Goal: Information Seeking & Learning: Learn about a topic

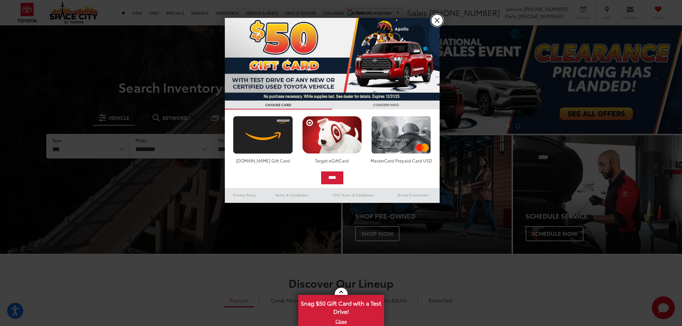
click at [440, 19] on link "X" at bounding box center [437, 20] width 12 height 12
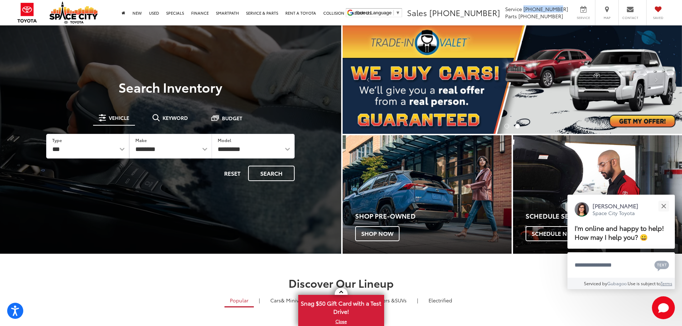
drag, startPoint x: 569, startPoint y: 6, endPoint x: 537, endPoint y: 7, distance: 31.6
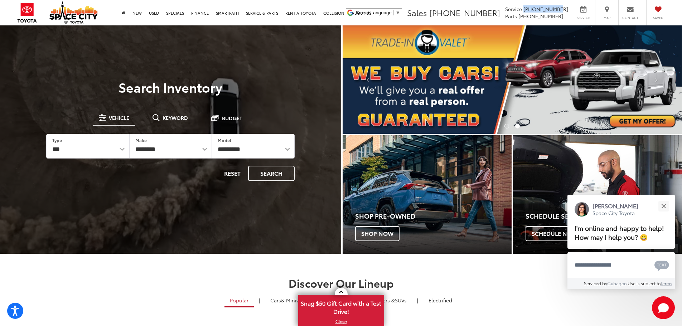
click at [537, 7] on span "[PHONE_NUMBER]" at bounding box center [546, 8] width 45 height 7
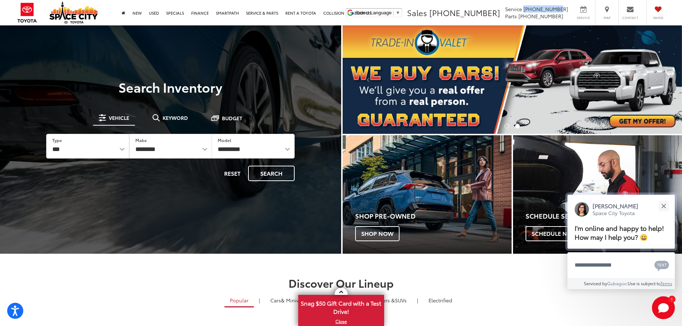
copy span "[PHONE_NUMBER]"
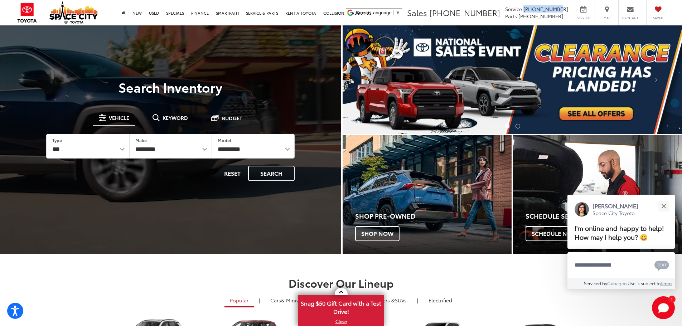
click at [606, 88] on img "carousel slide number 1 of 2" at bounding box center [513, 79] width 340 height 109
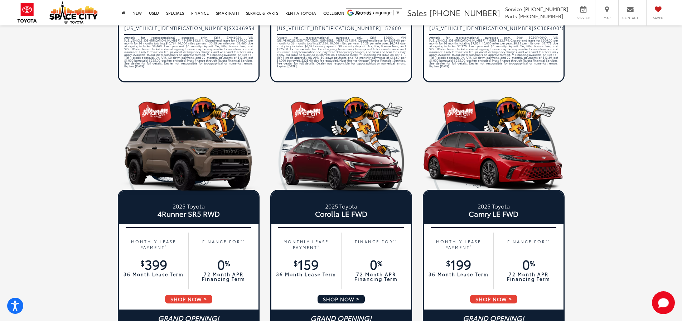
scroll to position [287, 0]
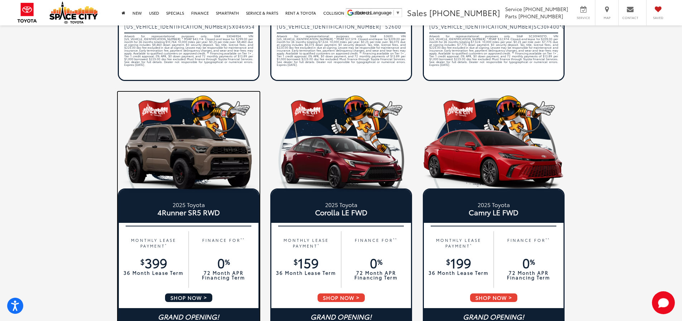
click at [214, 169] on img at bounding box center [189, 157] width 142 height 71
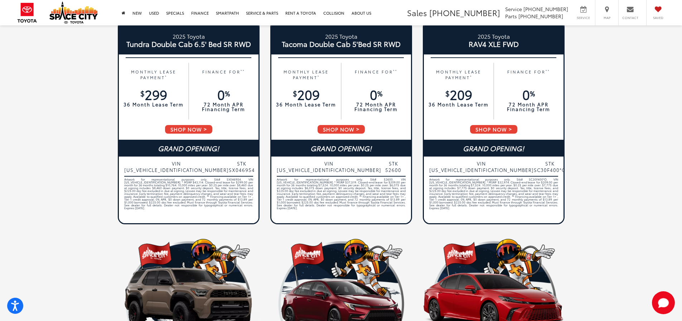
scroll to position [36, 0]
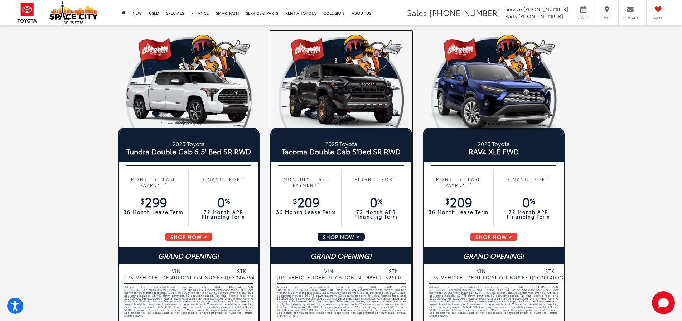
click at [382, 175] on div "MONTHLY LEASE PAYMENT * $ 209 36 Month Lease Term FINANCE FOR ** 0 % 72 Month A…" at bounding box center [342, 199] width 140 height 66
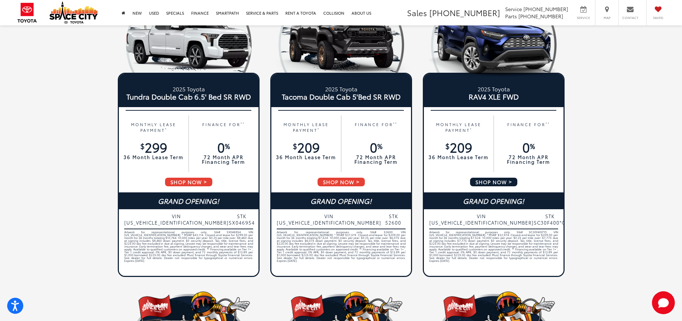
scroll to position [0, 0]
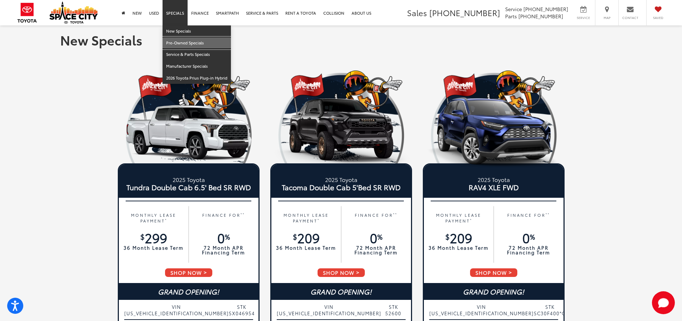
click at [176, 42] on link "Pre-Owned Specials" at bounding box center [197, 43] width 68 height 12
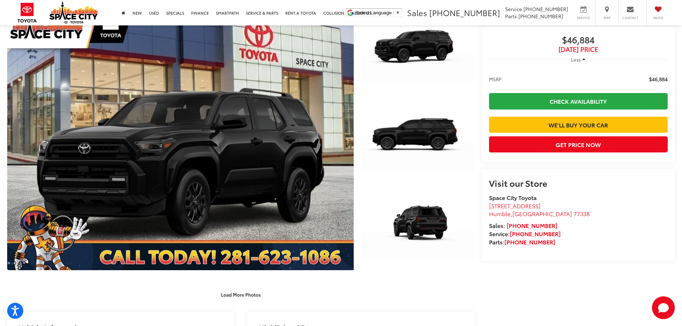
scroll to position [179, 0]
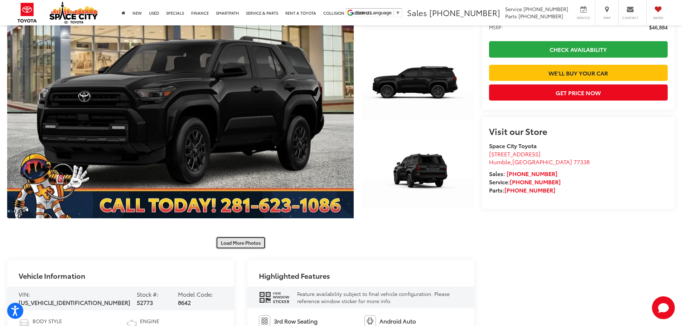
click at [246, 243] on button "Load More Photos" at bounding box center [241, 243] width 50 height 13
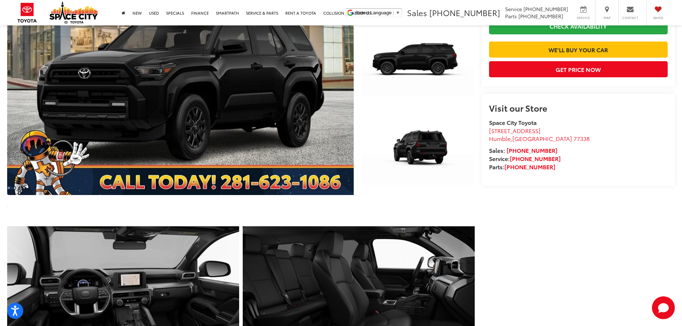
scroll to position [215, 0]
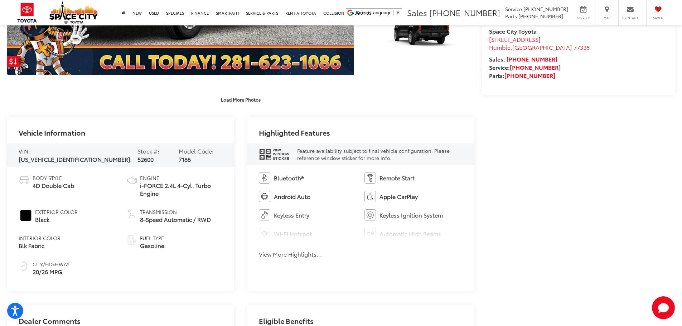
scroll to position [143, 0]
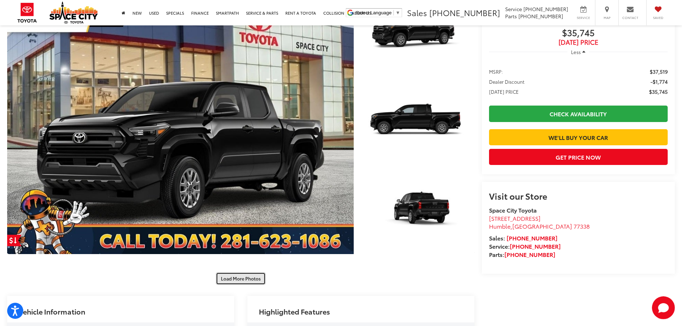
click at [250, 276] on button "Load More Photos" at bounding box center [241, 279] width 50 height 13
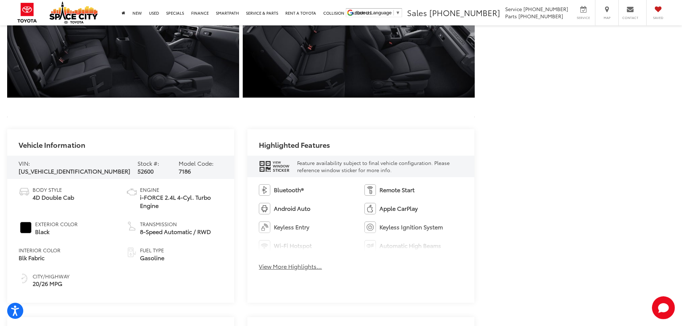
scroll to position [645, 0]
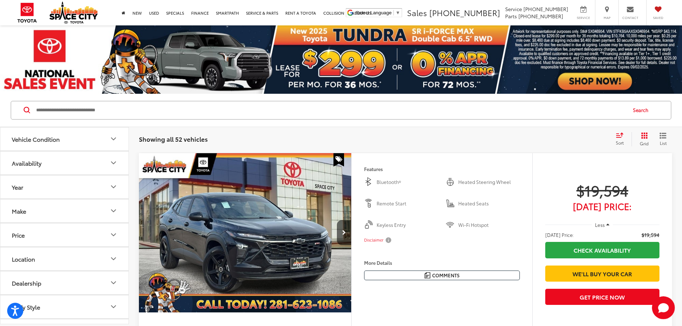
click at [118, 119] on input "Search by Make, Model, or Keyword" at bounding box center [330, 110] width 591 height 17
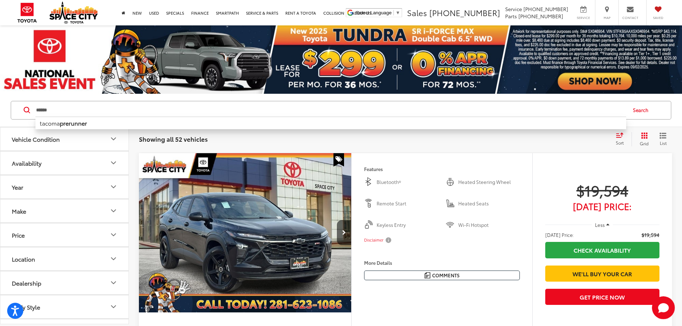
type input "******"
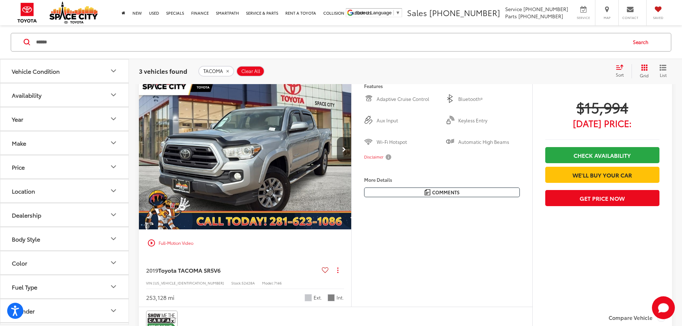
scroll to position [36, 0]
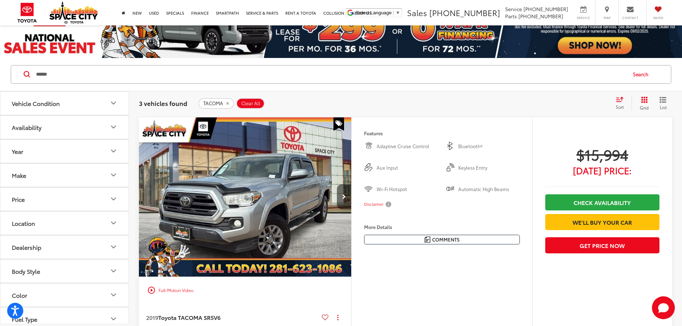
click at [351, 210] on button "Next image" at bounding box center [344, 197] width 14 height 25
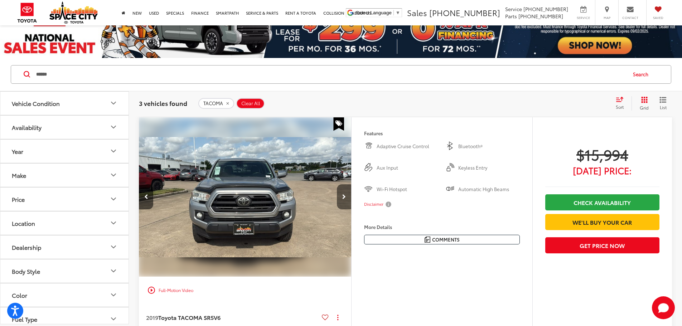
click at [351, 210] on button "Next image" at bounding box center [344, 197] width 14 height 25
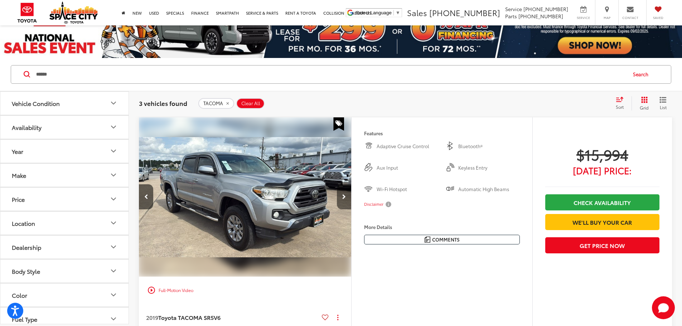
click at [351, 210] on button "Next image" at bounding box center [344, 197] width 14 height 25
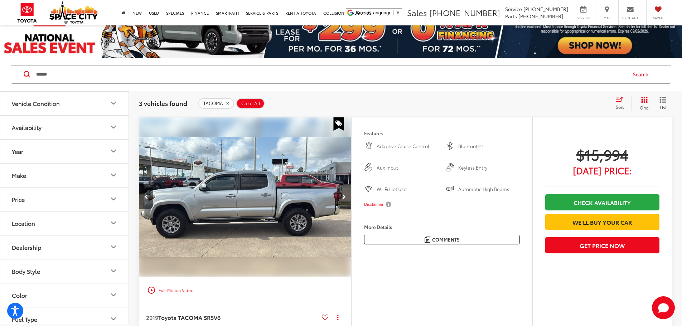
click at [351, 210] on button "Next image" at bounding box center [344, 197] width 14 height 25
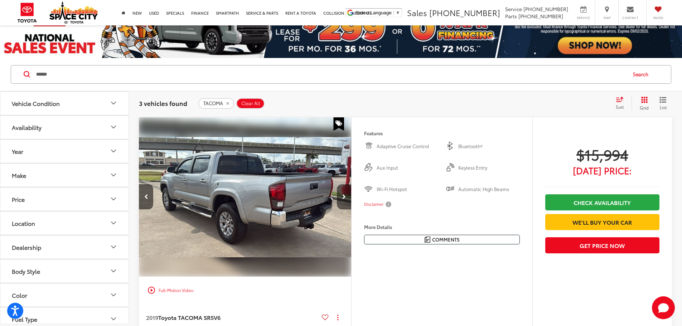
click at [351, 210] on button "Next image" at bounding box center [344, 197] width 14 height 25
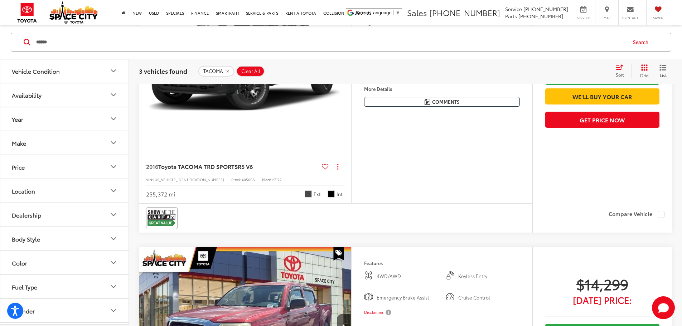
scroll to position [394, 0]
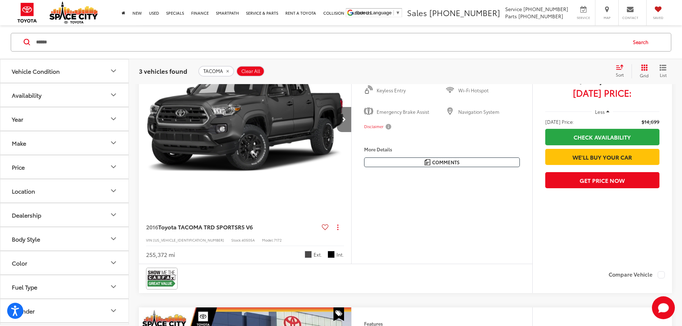
click at [351, 132] on button "Next image" at bounding box center [344, 119] width 14 height 25
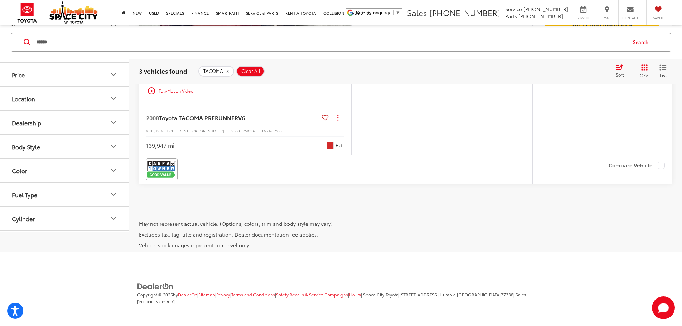
scroll to position [736, 0]
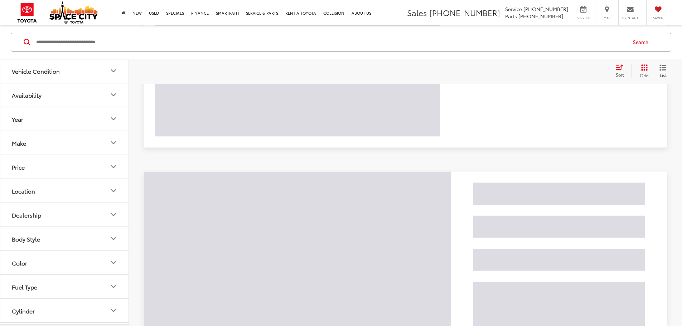
scroll to position [256, 0]
